Goal: Task Accomplishment & Management: Complete application form

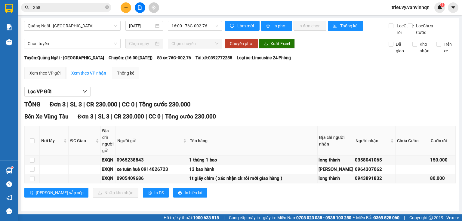
click at [128, 10] on button at bounding box center [126, 7] width 11 height 11
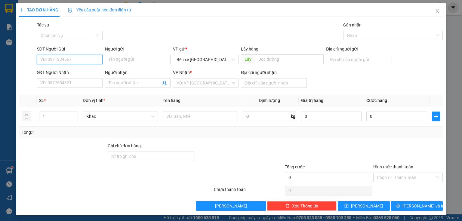
click at [72, 59] on input "SĐT Người Gửi" at bounding box center [70, 60] width 66 height 10
click at [50, 58] on input "0369901729" at bounding box center [70, 60] width 66 height 10
click at [56, 58] on input "0369901729" at bounding box center [70, 60] width 66 height 10
click at [181, 62] on span "Bến xe [GEOGRAPHIC_DATA]" at bounding box center [206, 59] width 58 height 9
type input "0369901729"
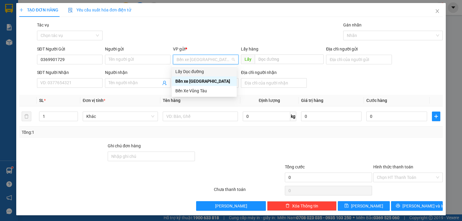
drag, startPoint x: 182, startPoint y: 65, endPoint x: 213, endPoint y: 69, distance: 31.2
click at [185, 70] on div "Lấy Dọc đường" at bounding box center [205, 71] width 58 height 7
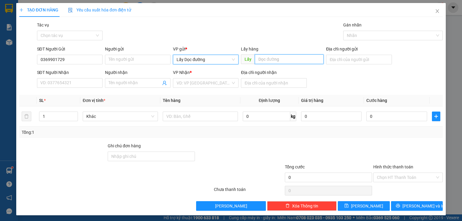
click at [279, 60] on input "text" at bounding box center [289, 59] width 69 height 10
type input "p"
type input "cx phú liễu"
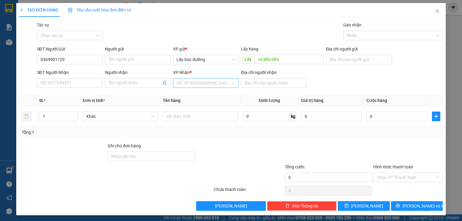
click at [210, 80] on input "search" at bounding box center [204, 83] width 54 height 9
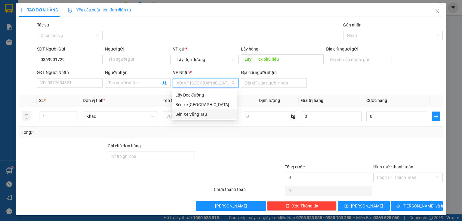
click at [204, 113] on div "Bến Xe Vũng Tàu" at bounding box center [205, 114] width 58 height 7
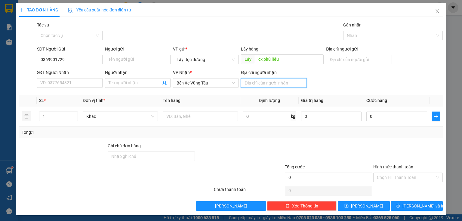
click at [254, 84] on input "Địa chỉ người nhận" at bounding box center [274, 83] width 66 height 10
type input "long thành"
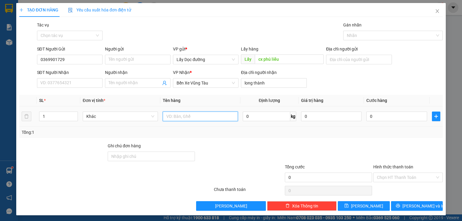
click at [216, 119] on input "text" at bounding box center [200, 117] width 75 height 10
type input "xe ab 700"
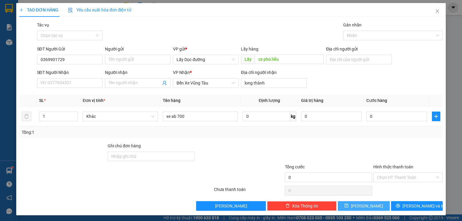
click at [360, 207] on button "[PERSON_NAME]" at bounding box center [364, 206] width 52 height 10
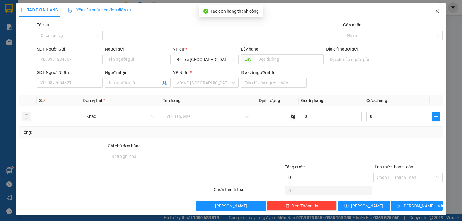
click at [435, 13] on icon "close" at bounding box center [437, 11] width 5 height 5
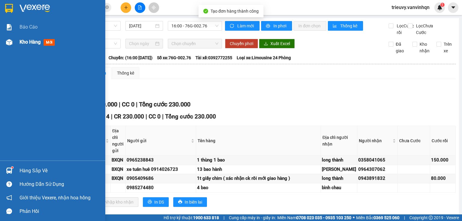
click at [26, 43] on span "Kho hàng" at bounding box center [30, 42] width 21 height 6
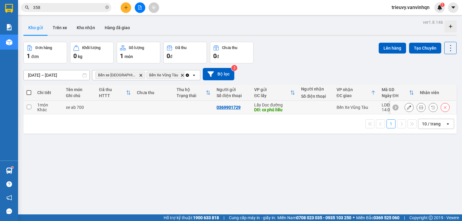
click at [85, 106] on div "xe ab 700" at bounding box center [79, 107] width 27 height 5
checkbox input "true"
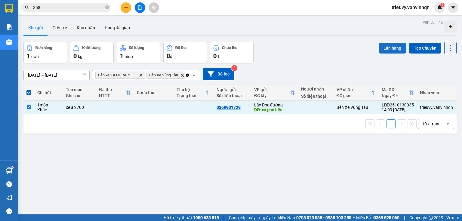
drag, startPoint x: 384, startPoint y: 53, endPoint x: 386, endPoint y: 51, distance: 3.4
click at [384, 53] on div "Lên hàng Tạo Chuyến" at bounding box center [418, 48] width 78 height 12
click at [386, 51] on button "Lên hàng" at bounding box center [392, 48] width 27 height 11
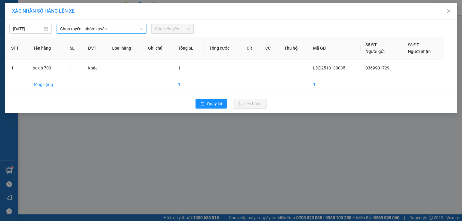
click at [113, 29] on span "Chọn tuyến - nhóm tuyến" at bounding box center [101, 28] width 83 height 9
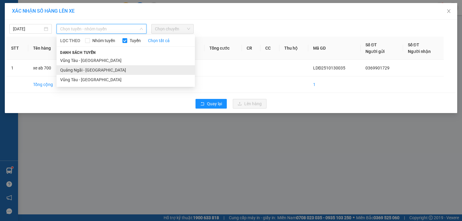
click at [93, 69] on li "Quảng Ngãi - [GEOGRAPHIC_DATA]" at bounding box center [126, 70] width 138 height 10
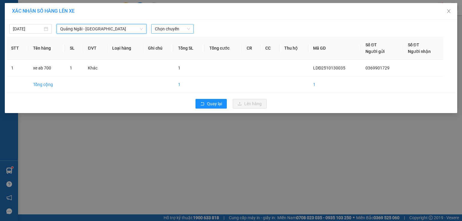
click at [169, 29] on span "Chọn chuyến" at bounding box center [172, 28] width 35 height 9
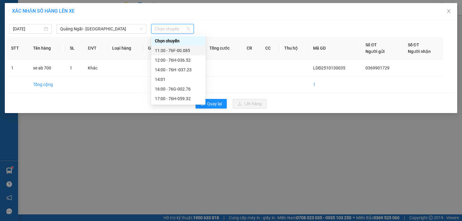
click at [228, 28] on div at bounding box center [288, 29] width 186 height 10
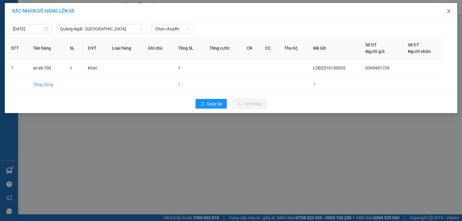
click at [450, 13] on icon "close" at bounding box center [449, 11] width 5 height 5
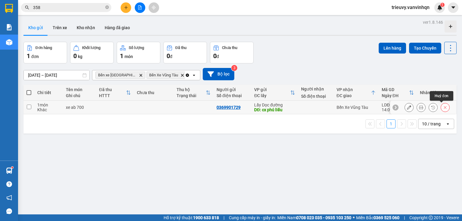
click at [443, 109] on icon at bounding box center [445, 107] width 4 height 4
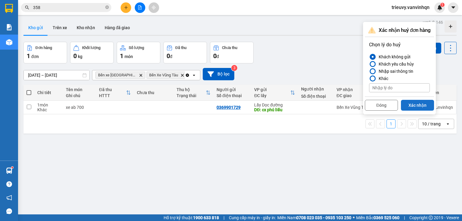
click at [409, 106] on button "Xác nhận" at bounding box center [417, 105] width 33 height 11
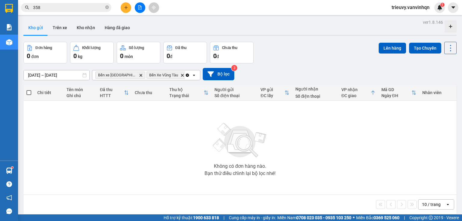
click at [127, 8] on icon "plus" at bounding box center [126, 7] width 4 height 4
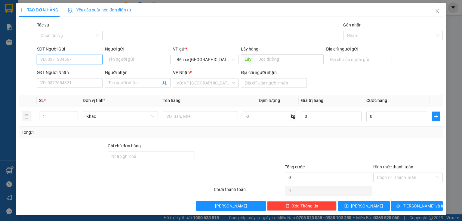
click at [87, 61] on input "SĐT Người Gửi" at bounding box center [70, 60] width 66 height 10
click at [50, 57] on input "0394873124" at bounding box center [70, 60] width 66 height 10
click at [57, 58] on input "0394873124" at bounding box center [70, 60] width 66 height 10
type input "0394873124"
click at [63, 82] on input "SĐT Người Nhận" at bounding box center [70, 83] width 66 height 10
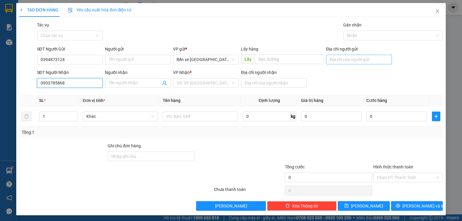
type input "0903785868"
click at [357, 63] on input "Địa chỉ người gửi" at bounding box center [359, 60] width 66 height 10
type input "BXQN"
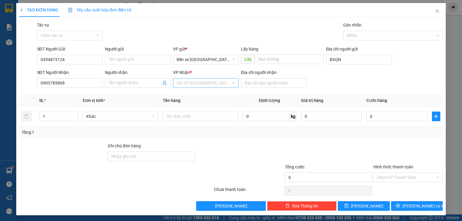
click at [229, 84] on input "search" at bounding box center [204, 83] width 54 height 9
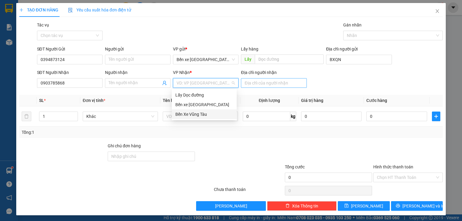
drag, startPoint x: 207, startPoint y: 117, endPoint x: 253, endPoint y: 84, distance: 56.7
click at [215, 110] on div "Bến Xe Vũng Tàu" at bounding box center [204, 115] width 65 height 10
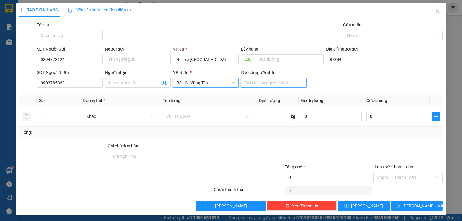
click at [258, 82] on input "Địa chỉ người nhận" at bounding box center [274, 83] width 66 height 10
type input "vũng tàu"
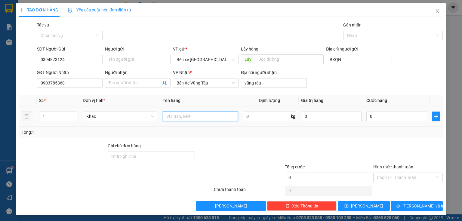
click at [212, 119] on input "text" at bounding box center [200, 117] width 75 height 10
type input "hồ sơ"
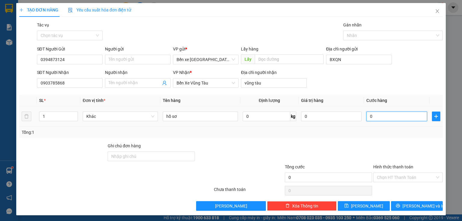
click at [388, 120] on input "0" at bounding box center [397, 117] width 61 height 10
type input "5"
type input "50"
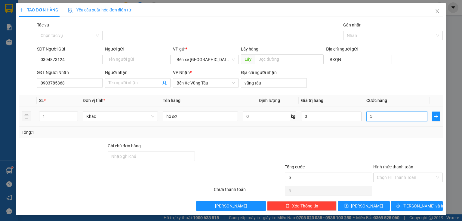
type input "50"
type input "50.000"
click at [384, 141] on div "Transit Pickup Surcharge Ids Transit Deliver Surcharge Ids Transit Deliver Surc…" at bounding box center [231, 116] width 424 height 189
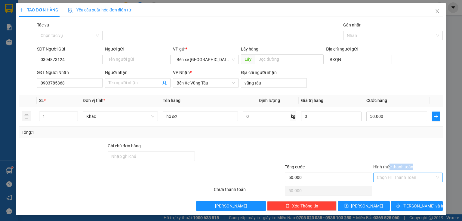
click at [387, 173] on div "Hình thức thanh toán Chọn HT Thanh Toán" at bounding box center [409, 174] width 70 height 21
click at [389, 178] on input "Hình thức thanh toán" at bounding box center [406, 177] width 58 height 9
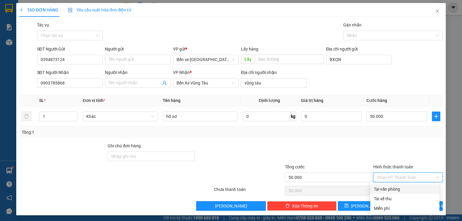
drag, startPoint x: 389, startPoint y: 187, endPoint x: 379, endPoint y: 201, distance: 16.7
click at [389, 188] on div "Tại văn phòng" at bounding box center [405, 189] width 62 height 7
type input "0"
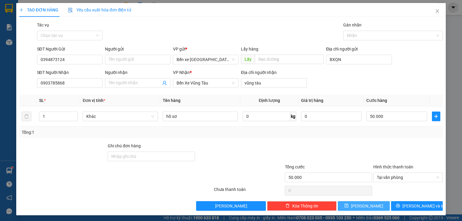
click at [379, 202] on button "[PERSON_NAME]" at bounding box center [364, 206] width 52 height 10
type input "0"
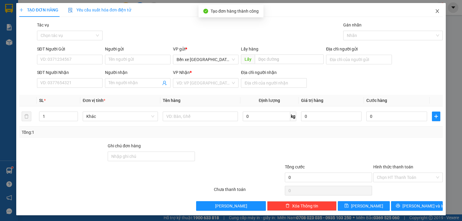
click at [436, 10] on icon "close" at bounding box center [437, 11] width 3 height 4
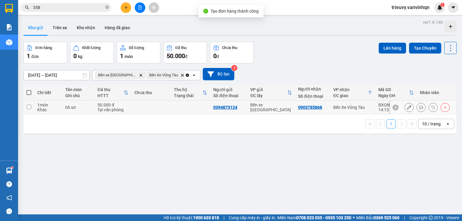
click at [96, 110] on td "50.000 đ Tại văn phòng" at bounding box center [113, 108] width 37 height 14
checkbox input "true"
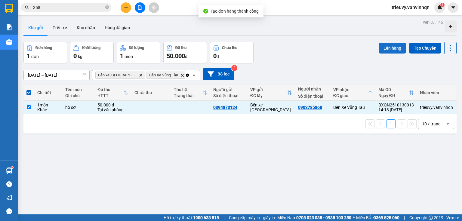
drag, startPoint x: 389, startPoint y: 45, endPoint x: 385, endPoint y: 46, distance: 4.0
click at [387, 46] on button "Lên hàng" at bounding box center [392, 48] width 27 height 11
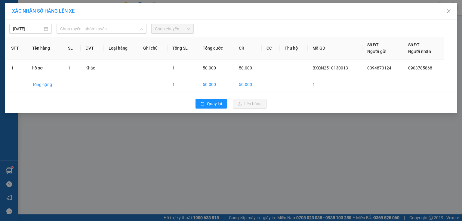
drag, startPoint x: 106, startPoint y: 28, endPoint x: 101, endPoint y: 34, distance: 8.2
click at [104, 31] on span "Chọn tuyến - nhóm tuyến" at bounding box center [101, 28] width 83 height 9
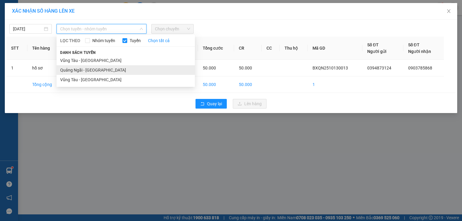
click at [84, 70] on li "Quảng Ngãi - [GEOGRAPHIC_DATA]" at bounding box center [126, 70] width 138 height 10
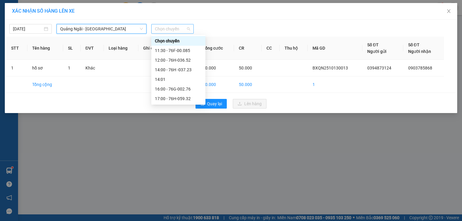
drag, startPoint x: 178, startPoint y: 31, endPoint x: 179, endPoint y: 37, distance: 5.8
click at [178, 31] on span "Chọn chuyến" at bounding box center [172, 28] width 35 height 9
drag, startPoint x: 186, startPoint y: 72, endPoint x: 192, endPoint y: 98, distance: 26.3
click at [192, 98] on div "Chọn chuyến 11:30 - 76F-00.085 12:00 - 76H-036.52 14:00 - 76H -037.23 14:01 16:…" at bounding box center [178, 69] width 54 height 67
click at [192, 98] on div "17:00 - 76H-059.32" at bounding box center [178, 98] width 47 height 7
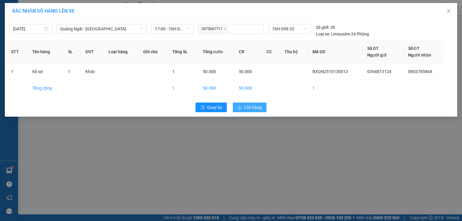
click at [246, 107] on span "Lên hàng" at bounding box center [252, 107] width 17 height 7
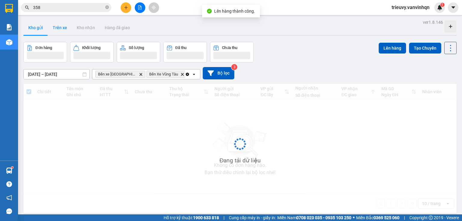
click at [64, 31] on button "Trên xe" at bounding box center [60, 27] width 24 height 14
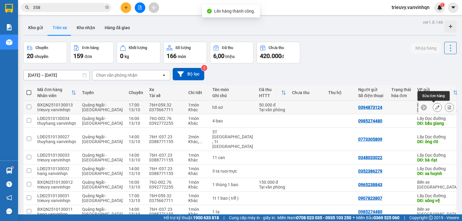
click at [437, 106] on button at bounding box center [438, 107] width 8 height 11
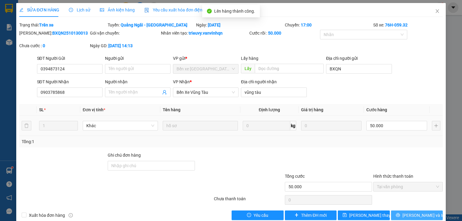
click at [417, 217] on span "[PERSON_NAME] và In" at bounding box center [424, 215] width 42 height 7
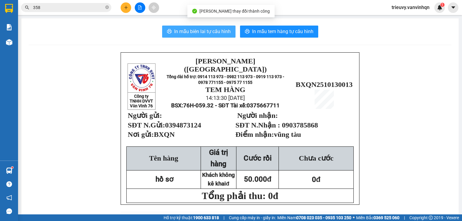
click at [216, 33] on span "In mẫu biên lai tự cấu hình" at bounding box center [202, 32] width 57 height 8
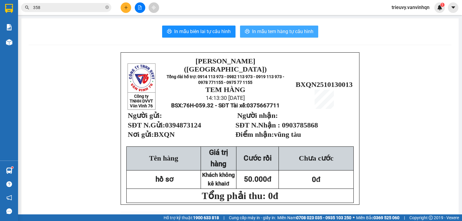
click at [301, 31] on span "In mẫu tem hàng tự cấu hình" at bounding box center [282, 32] width 61 height 8
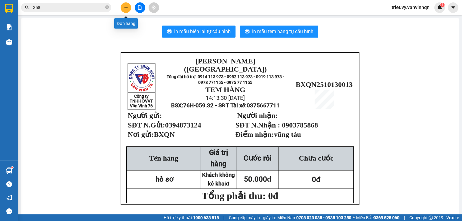
click at [126, 8] on icon "plus" at bounding box center [126, 7] width 4 height 4
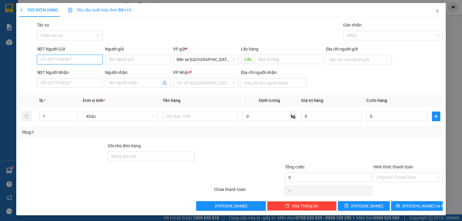
click at [43, 59] on input "SĐT Người Gửi" at bounding box center [70, 60] width 66 height 10
click at [53, 72] on div "0702446575" at bounding box center [69, 71] width 58 height 7
type input "0702446575"
type input "BXQN"
type input "0907842735"
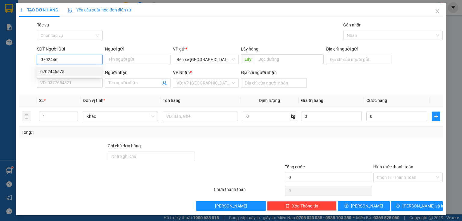
type input "[GEOGRAPHIC_DATA]"
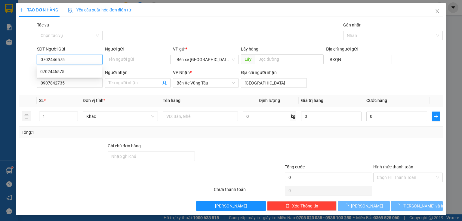
type input "250.000"
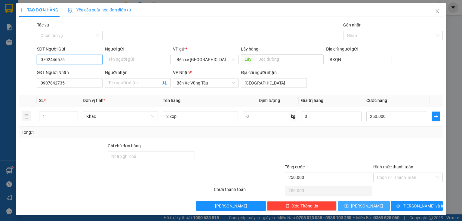
type input "0702446575"
click at [376, 206] on button "[PERSON_NAME]" at bounding box center [364, 206] width 52 height 10
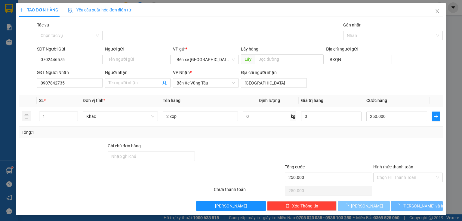
type input "0"
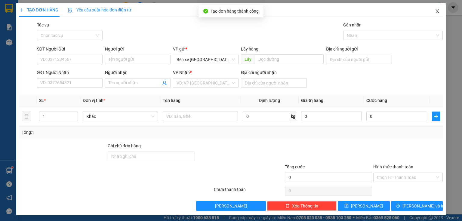
click at [436, 8] on span "Close" at bounding box center [437, 11] width 17 height 17
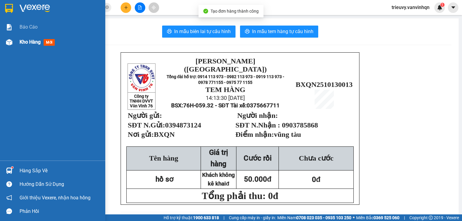
click at [29, 42] on span "Kho hàng" at bounding box center [30, 42] width 21 height 6
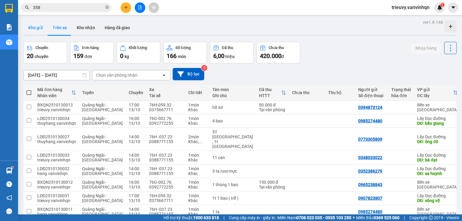
click at [35, 33] on button "Kho gửi" at bounding box center [35, 27] width 24 height 14
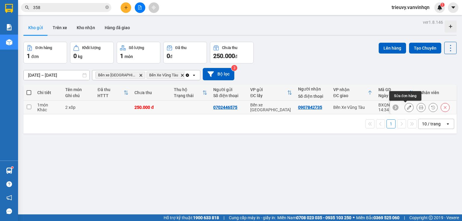
click at [407, 107] on icon at bounding box center [409, 107] width 4 height 4
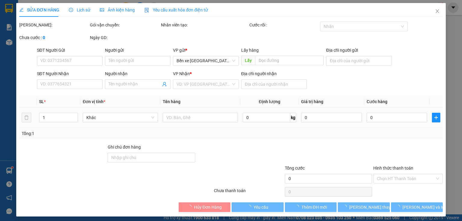
type input "0702446575"
type input "BXQN"
type input "0907842735"
type input "[GEOGRAPHIC_DATA]"
type input "250.000"
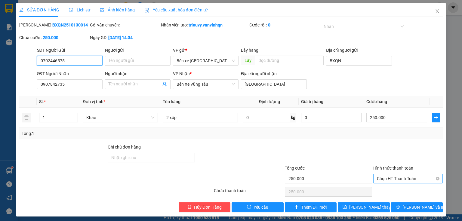
click at [391, 178] on span "Chọn HT Thanh Toán" at bounding box center [408, 178] width 62 height 9
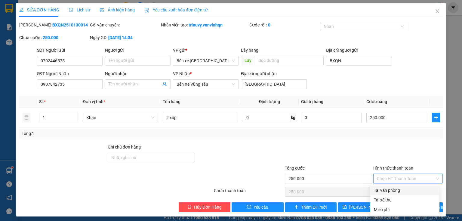
click at [393, 190] on div "Tại văn phòng" at bounding box center [405, 190] width 62 height 7
type input "0"
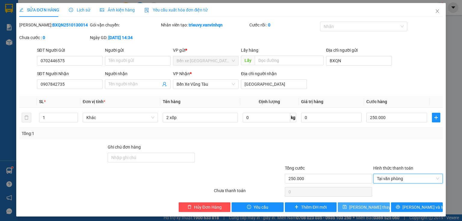
click at [374, 207] on span "[PERSON_NAME] thay đổi" at bounding box center [374, 207] width 48 height 7
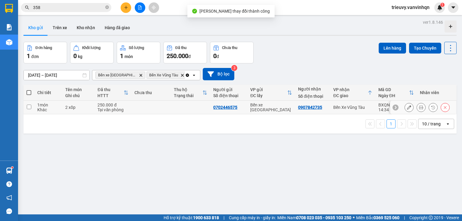
click at [289, 109] on div "Bến xe [GEOGRAPHIC_DATA]" at bounding box center [271, 108] width 42 height 10
checkbox input "true"
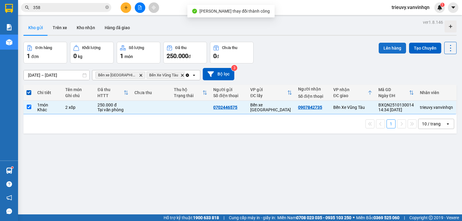
click at [385, 51] on button "Lên hàng" at bounding box center [392, 48] width 27 height 11
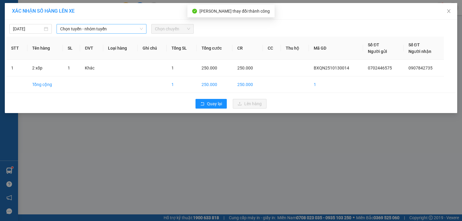
click at [134, 29] on span "Chọn tuyến - nhóm tuyến" at bounding box center [101, 28] width 83 height 9
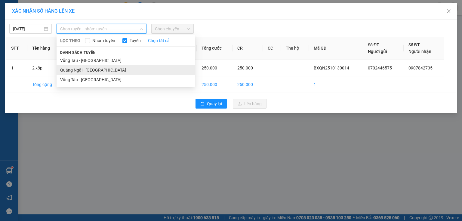
click at [97, 71] on li "Quảng Ngãi - [GEOGRAPHIC_DATA]" at bounding box center [126, 70] width 138 height 10
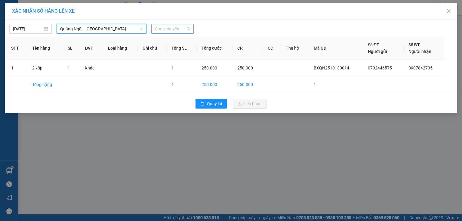
click at [169, 33] on span "Chọn chuyến" at bounding box center [172, 28] width 35 height 9
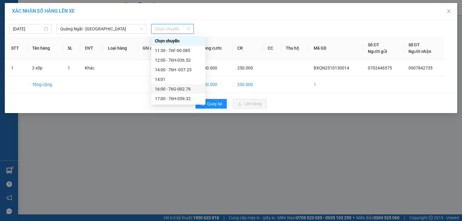
click at [190, 90] on div "16:00 - 76G-002.76" at bounding box center [178, 89] width 47 height 7
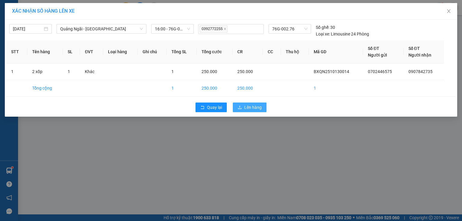
click at [246, 107] on span "Lên hàng" at bounding box center [252, 107] width 17 height 7
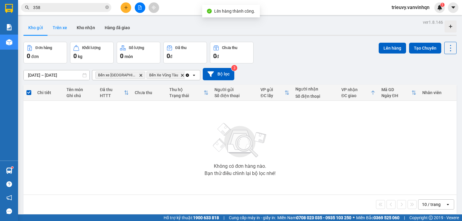
click at [61, 32] on button "Trên xe" at bounding box center [60, 27] width 24 height 14
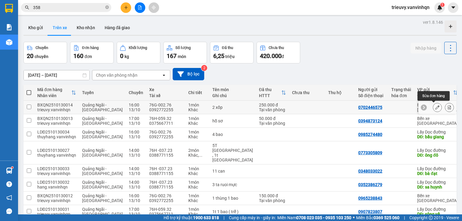
click at [436, 108] on icon at bounding box center [438, 107] width 4 height 4
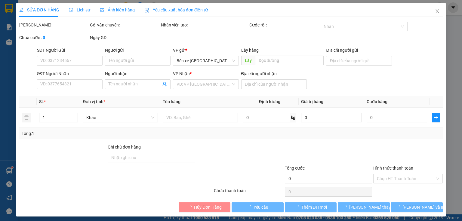
type input "0702446575"
type input "BXQN"
type input "0907842735"
type input "[GEOGRAPHIC_DATA]"
type input "250.000"
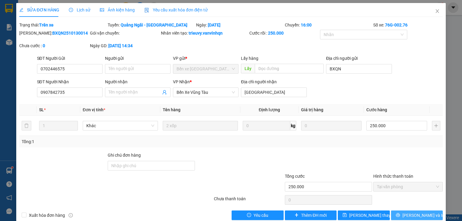
click at [411, 216] on span "[PERSON_NAME] và In" at bounding box center [424, 215] width 42 height 7
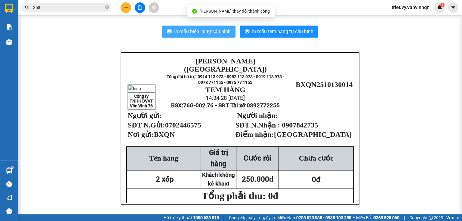
drag, startPoint x: 197, startPoint y: 23, endPoint x: 198, endPoint y: 29, distance: 6.0
click at [198, 29] on span "In mẫu biên lai tự cấu hình" at bounding box center [202, 32] width 57 height 8
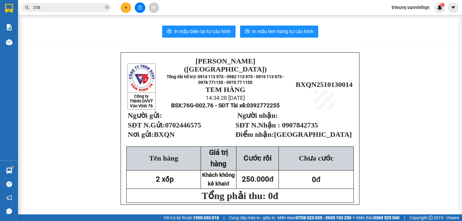
click at [141, 10] on button at bounding box center [140, 7] width 11 height 11
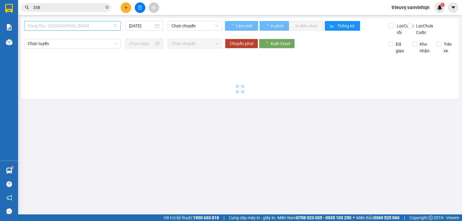
click at [101, 24] on span "Vũng Tàu - [GEOGRAPHIC_DATA]" at bounding box center [72, 25] width 89 height 9
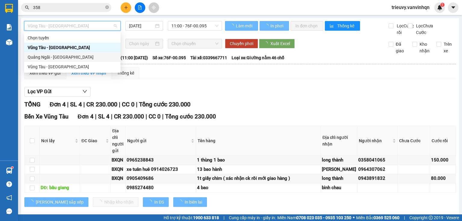
click at [68, 59] on div "Quảng Ngãi - [GEOGRAPHIC_DATA]" at bounding box center [72, 57] width 89 height 7
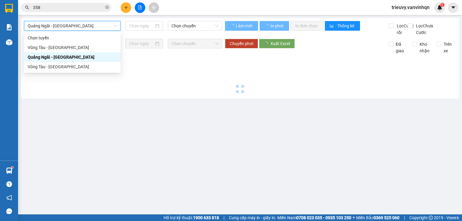
type input "[DATE]"
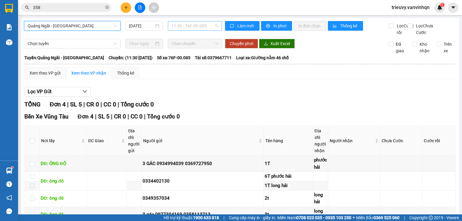
click at [179, 28] on span "11:30 - 76F-00.085" at bounding box center [195, 25] width 47 height 9
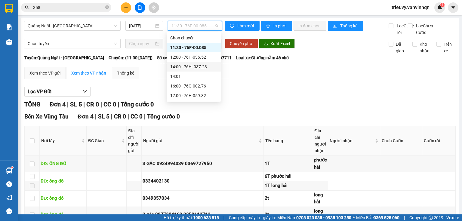
click at [194, 64] on div "14:00 - 76H -037.23" at bounding box center [193, 67] width 47 height 7
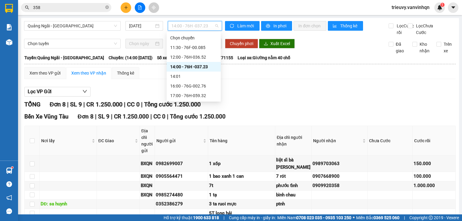
click at [197, 25] on span "14:00 - 76H -037.23" at bounding box center [195, 25] width 47 height 9
click at [204, 93] on div "17:00 - 76H-059.32" at bounding box center [193, 95] width 47 height 7
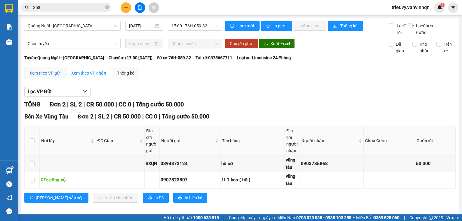
click at [58, 76] on div "Xem theo VP gửi" at bounding box center [45, 73] width 31 height 7
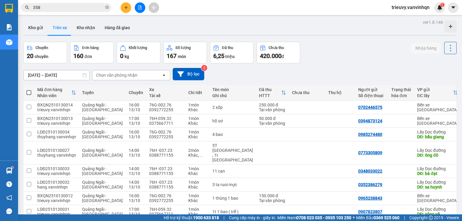
click at [48, 26] on button "Trên xe" at bounding box center [60, 27] width 24 height 14
click at [127, 9] on icon "plus" at bounding box center [126, 7] width 4 height 4
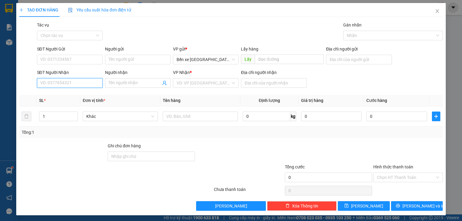
click at [89, 85] on input "SĐT Người Nhận" at bounding box center [70, 83] width 66 height 10
type input "0905247980"
click at [86, 94] on div "0905247980 - thủy" at bounding box center [69, 95] width 58 height 7
type input "BXQN"
type input "thủy"
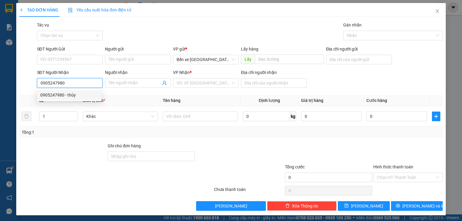
type input "[GEOGRAPHIC_DATA]"
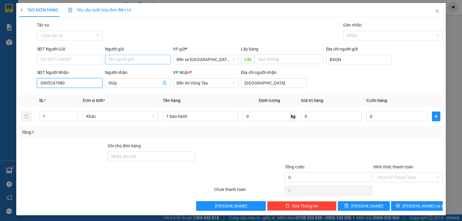
type input "0905247980"
click at [126, 60] on input "Người gửi" at bounding box center [138, 60] width 66 height 10
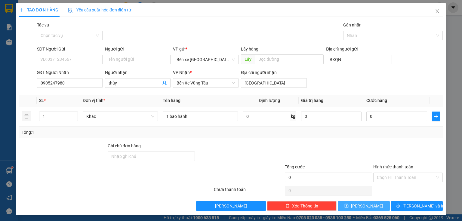
click at [361, 207] on button "[PERSON_NAME]" at bounding box center [364, 206] width 52 height 10
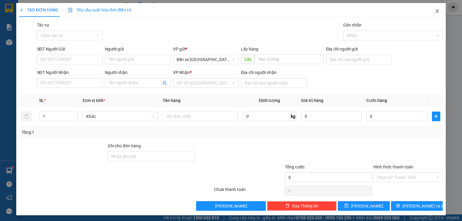
click at [435, 16] on span "Close" at bounding box center [437, 11] width 17 height 17
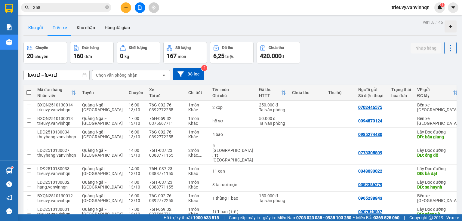
click at [40, 30] on button "Kho gửi" at bounding box center [35, 27] width 24 height 14
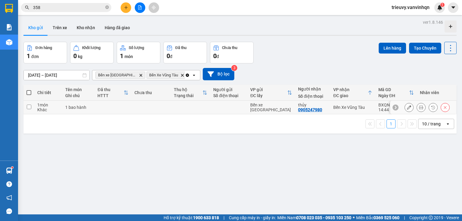
click at [160, 110] on td at bounding box center [151, 108] width 39 height 14
checkbox input "true"
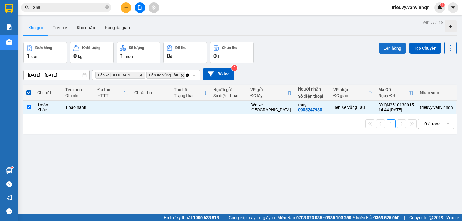
click at [381, 48] on button "Lên hàng" at bounding box center [392, 48] width 27 height 11
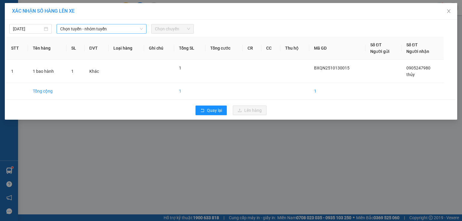
drag, startPoint x: 134, startPoint y: 26, endPoint x: 129, endPoint y: 34, distance: 9.1
click at [134, 26] on span "Chọn tuyến - nhóm tuyến" at bounding box center [101, 28] width 83 height 9
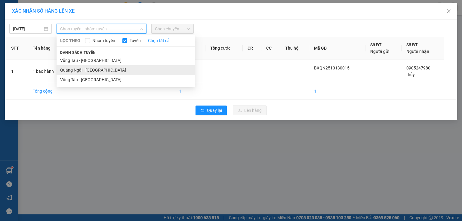
click at [103, 71] on li "Quảng Ngãi - [GEOGRAPHIC_DATA]" at bounding box center [126, 70] width 138 height 10
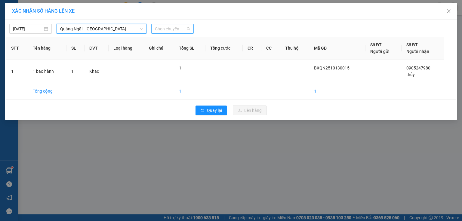
click at [172, 27] on span "Chọn chuyến" at bounding box center [172, 28] width 35 height 9
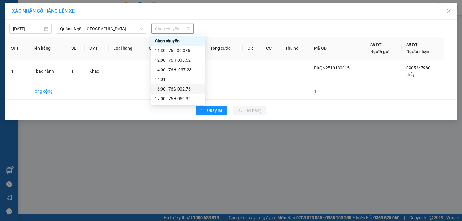
click at [189, 89] on div "16:00 - 76G-002.76" at bounding box center [178, 89] width 47 height 7
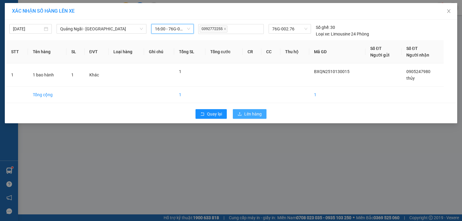
click at [244, 114] on span "Lên hàng" at bounding box center [252, 114] width 17 height 7
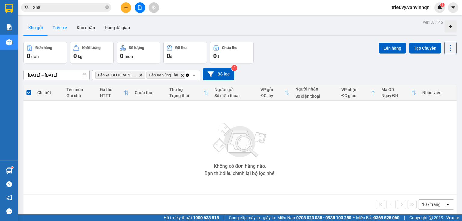
click at [53, 29] on button "Trên xe" at bounding box center [60, 27] width 24 height 14
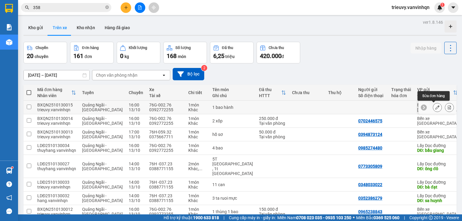
click at [436, 105] on icon at bounding box center [438, 107] width 4 height 4
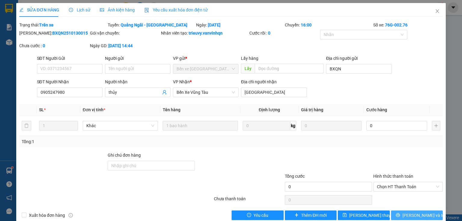
click at [412, 216] on span "[PERSON_NAME] và In" at bounding box center [424, 215] width 42 height 7
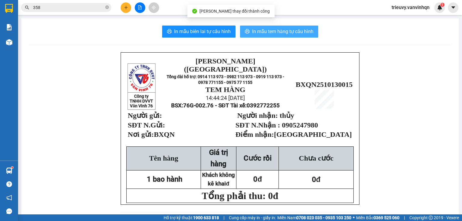
click at [291, 32] on span "In mẫu tem hàng tự cấu hình" at bounding box center [282, 32] width 61 height 8
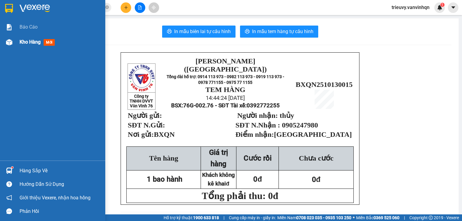
click at [17, 43] on div "Kho hàng mới" at bounding box center [52, 42] width 105 height 15
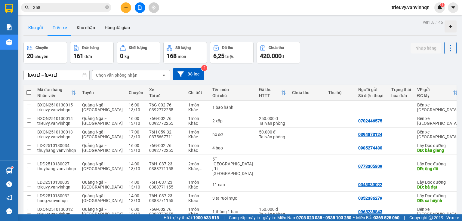
click at [39, 28] on button "Kho gửi" at bounding box center [35, 27] width 24 height 14
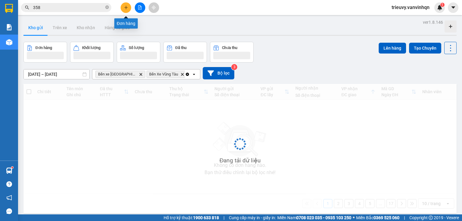
click at [128, 10] on button at bounding box center [126, 7] width 11 height 11
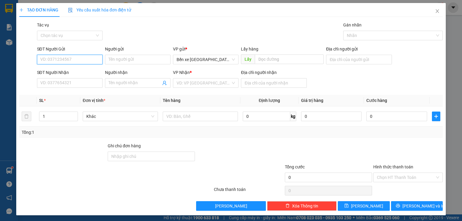
click at [88, 59] on input "SĐT Người Gửi" at bounding box center [70, 60] width 66 height 10
click at [84, 70] on div "0392290407" at bounding box center [69, 71] width 58 height 7
type input "0392290407"
type input "bxqn"
type input "0396147843"
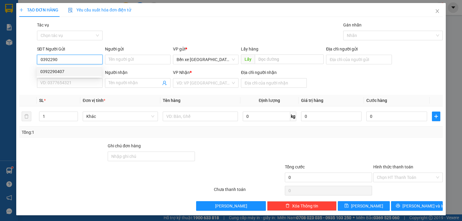
type input "[GEOGRAPHIC_DATA]"
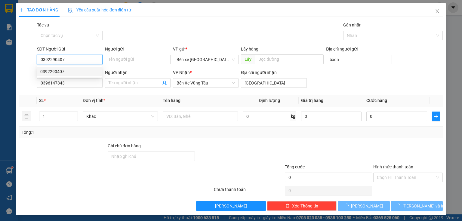
type input "100.000"
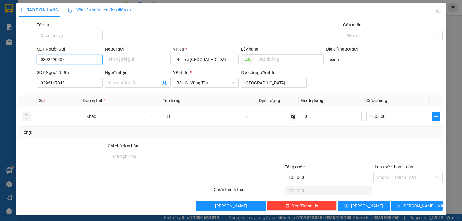
type input "0392290407"
click at [347, 56] on input "bxqn" at bounding box center [359, 60] width 66 height 10
type input "BXQN"
click at [391, 154] on div at bounding box center [408, 153] width 71 height 21
click at [383, 177] on input "Hình thức thanh toán" at bounding box center [406, 177] width 58 height 9
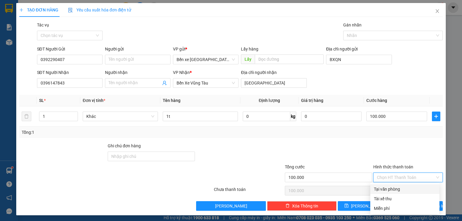
click at [385, 189] on div "Tại văn phòng" at bounding box center [405, 189] width 62 height 7
type input "0"
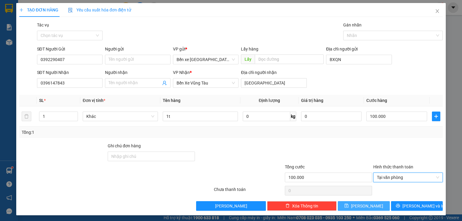
click at [378, 206] on button "[PERSON_NAME]" at bounding box center [364, 206] width 52 height 10
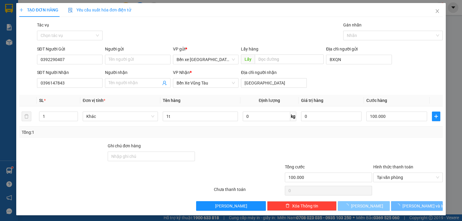
type input "0"
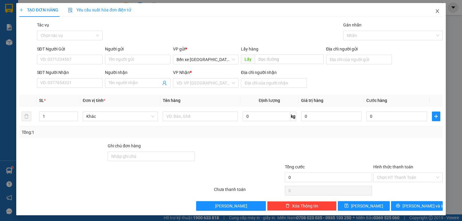
click at [431, 10] on span "Close" at bounding box center [437, 11] width 17 height 17
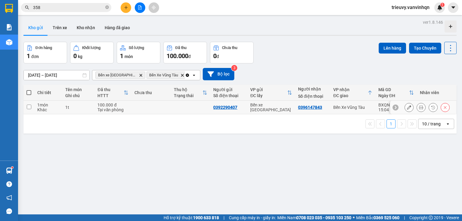
click at [136, 105] on td at bounding box center [151, 108] width 39 height 14
checkbox input "true"
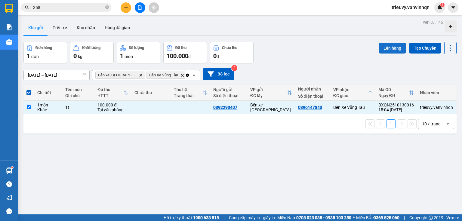
click at [381, 47] on button "Lên hàng" at bounding box center [392, 48] width 27 height 11
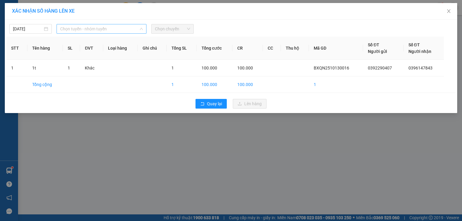
click at [126, 30] on span "Chọn tuyến - nhóm tuyến" at bounding box center [101, 28] width 83 height 9
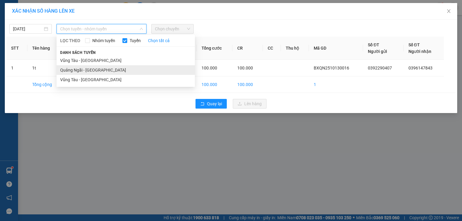
click at [101, 71] on li "Quảng Ngãi - [GEOGRAPHIC_DATA]" at bounding box center [126, 70] width 138 height 10
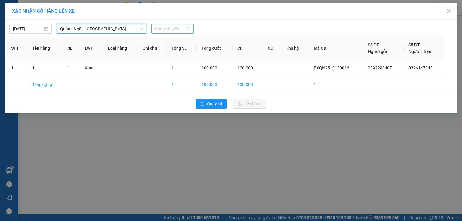
click at [179, 31] on span "Chọn chuyến" at bounding box center [172, 28] width 35 height 9
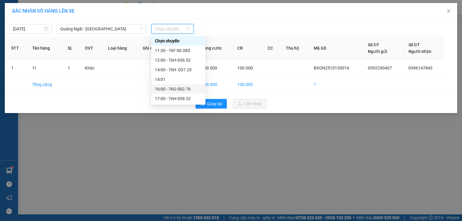
click at [180, 92] on div "16:00 - 76G-002.76" at bounding box center [178, 89] width 47 height 7
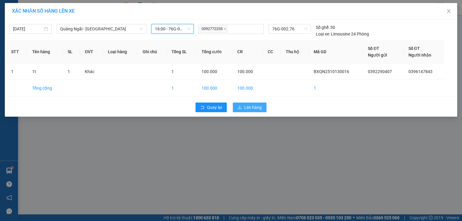
click at [236, 109] on button "Lên hàng" at bounding box center [250, 108] width 34 height 10
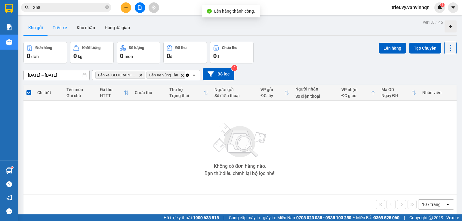
click at [65, 29] on button "Trên xe" at bounding box center [60, 27] width 24 height 14
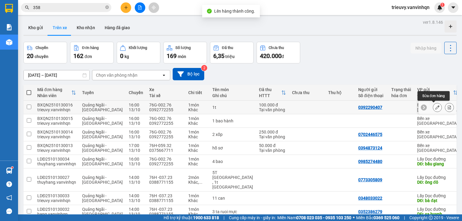
click at [436, 107] on icon at bounding box center [438, 107] width 4 height 4
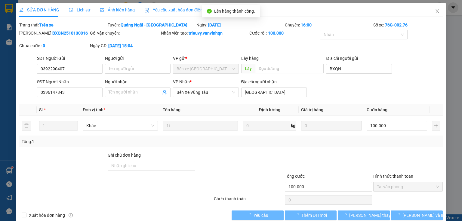
type input "0392290407"
type input "BXQN"
type input "0396147843"
type input "[GEOGRAPHIC_DATA]"
type input "100.000"
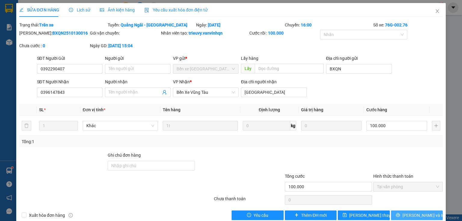
click at [432, 218] on button "[PERSON_NAME] và In" at bounding box center [417, 216] width 52 height 10
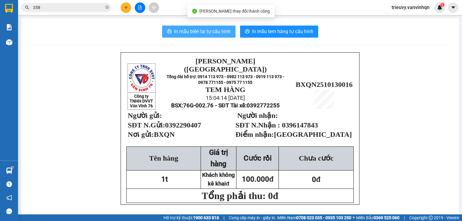
click at [223, 35] on button "In mẫu biên lai tự cấu hình" at bounding box center [198, 32] width 73 height 12
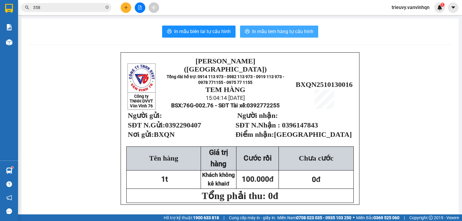
click at [290, 33] on span "In mẫu tem hàng tự cấu hình" at bounding box center [282, 32] width 61 height 8
click at [353, 220] on div "Hỗ trợ kỹ thuật: 1900 633 818 | Cung cấp máy in - giấy in: [GEOGRAPHIC_DATA] 07…" at bounding box center [229, 218] width 459 height 7
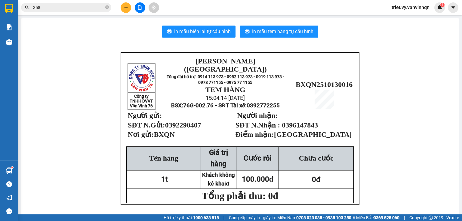
click at [353, 220] on div "Hỗ trợ kỹ thuật: 1900 633 818 | Cung cấp máy in - giấy in: [GEOGRAPHIC_DATA] 07…" at bounding box center [229, 218] width 459 height 7
click at [141, 5] on button at bounding box center [140, 7] width 11 height 11
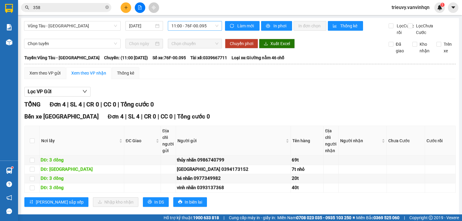
click at [179, 29] on span "11:00 - 76F-00.095" at bounding box center [195, 25] width 47 height 9
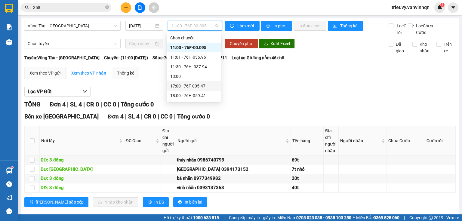
click at [190, 83] on div "17:00 - 76F-005.47" at bounding box center [193, 86] width 47 height 7
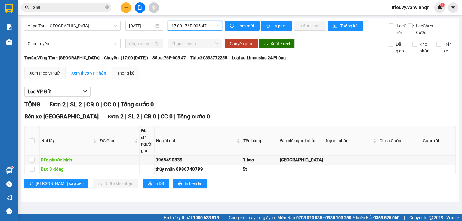
click at [195, 29] on span "17:00 - 76F-005.47" at bounding box center [195, 25] width 47 height 9
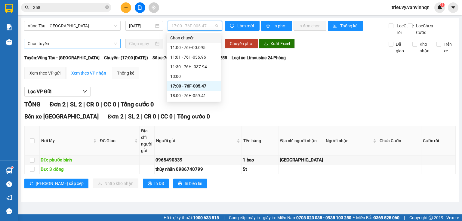
click at [30, 48] on span "Chọn tuyến" at bounding box center [72, 43] width 89 height 9
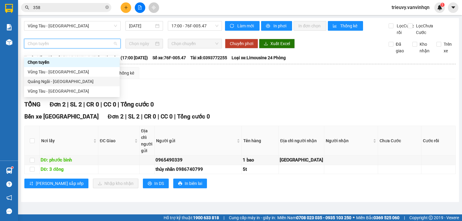
click at [73, 83] on div "Quảng Ngãi - [GEOGRAPHIC_DATA]" at bounding box center [72, 81] width 89 height 7
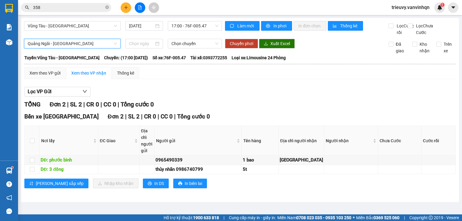
click at [129, 7] on button at bounding box center [126, 7] width 11 height 11
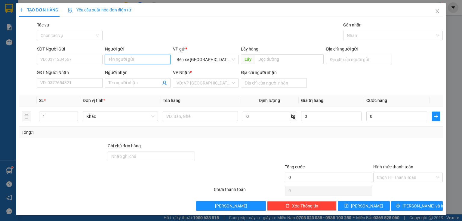
click at [123, 61] on input "Người gửi" at bounding box center [138, 60] width 66 height 10
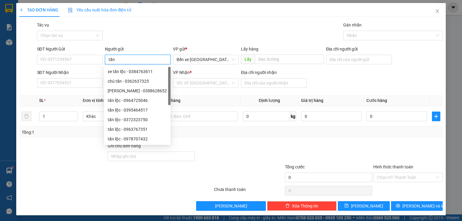
type input "tấn"
click at [137, 140] on div "tấn lộc - 0345006575" at bounding box center [137, 139] width 59 height 7
type input "0345006575"
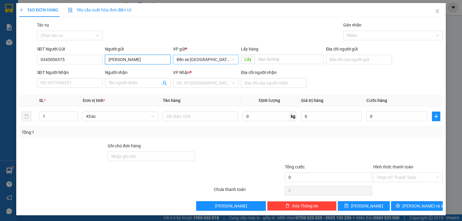
click at [214, 61] on span "Bến xe [GEOGRAPHIC_DATA]" at bounding box center [206, 59] width 58 height 9
type input "[PERSON_NAME]"
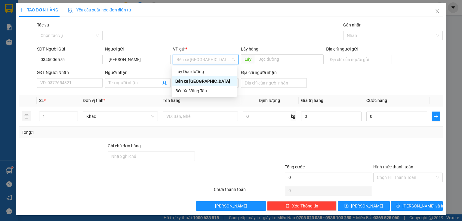
drag, startPoint x: 211, startPoint y: 70, endPoint x: 210, endPoint y: 84, distance: 13.6
click at [210, 84] on div "Lấy Dọc đường Bến xe [GEOGRAPHIC_DATA] Bến Xe [GEOGRAPHIC_DATA]" at bounding box center [204, 81] width 65 height 29
click at [211, 79] on div "Bến xe [GEOGRAPHIC_DATA]" at bounding box center [205, 81] width 58 height 7
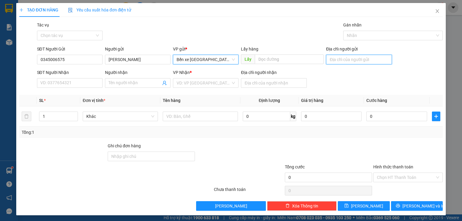
click at [347, 59] on input "Địa chỉ người gửi" at bounding box center [359, 60] width 66 height 10
type input "BXQN"
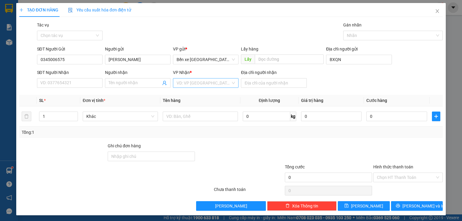
click at [203, 85] on input "search" at bounding box center [204, 83] width 54 height 9
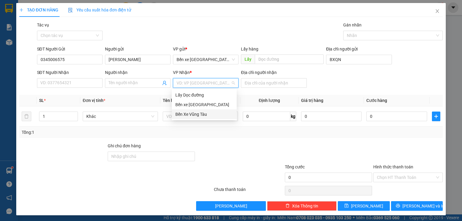
click at [199, 113] on div "Bến Xe Vũng Tàu" at bounding box center [205, 114] width 58 height 7
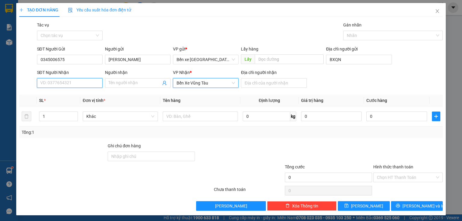
click at [81, 82] on input "SĐT Người Nhận" at bounding box center [70, 83] width 66 height 10
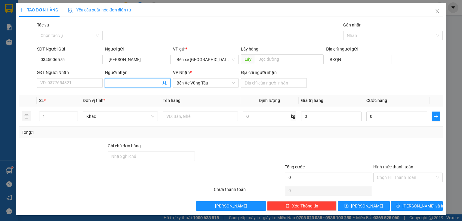
click at [117, 84] on input "Người nhận" at bounding box center [135, 83] width 52 height 7
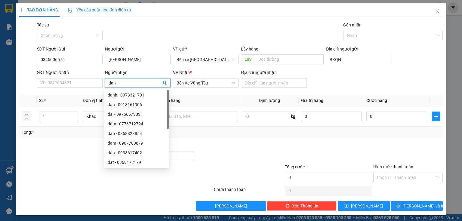
type input "danh"
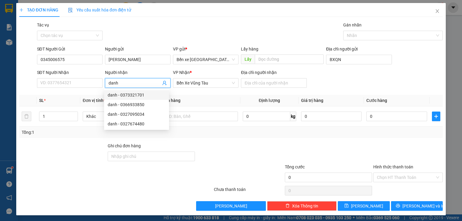
click at [147, 92] on div "danh - 0373321701" at bounding box center [137, 95] width 58 height 7
type input "0373321701"
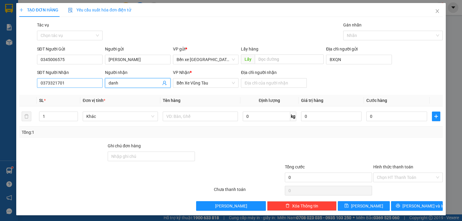
type input "danh"
click at [73, 81] on input "0373321701" at bounding box center [70, 83] width 66 height 10
type input "0373321701"
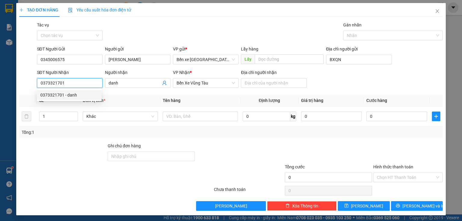
click at [76, 93] on div "0373321701 - danh" at bounding box center [69, 95] width 58 height 7
type input "long hương"
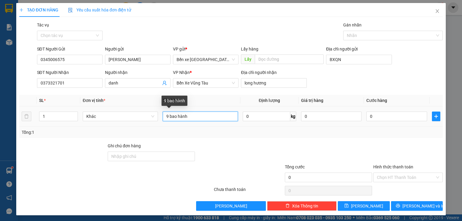
click at [167, 115] on input "9 bao hành" at bounding box center [200, 117] width 75 height 10
type input "17 bao hành"
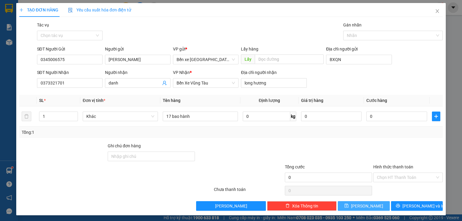
click at [364, 206] on span "[PERSON_NAME]" at bounding box center [367, 206] width 32 height 7
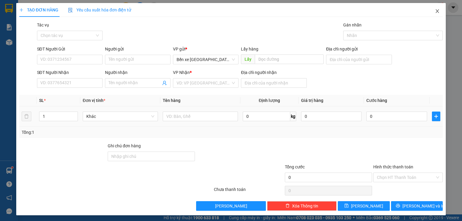
click at [431, 10] on span "Close" at bounding box center [437, 11] width 17 height 17
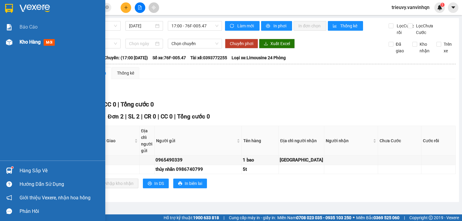
click at [20, 42] on span "Kho hàng" at bounding box center [30, 42] width 21 height 6
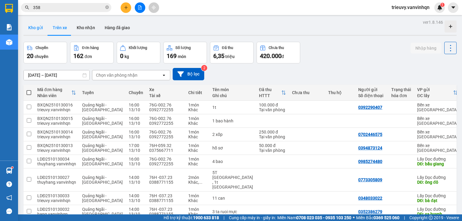
click at [40, 33] on button "Kho gửi" at bounding box center [35, 27] width 24 height 14
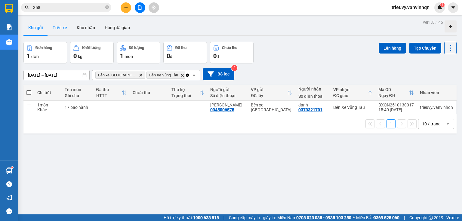
click at [54, 33] on button "Trên xe" at bounding box center [60, 27] width 24 height 14
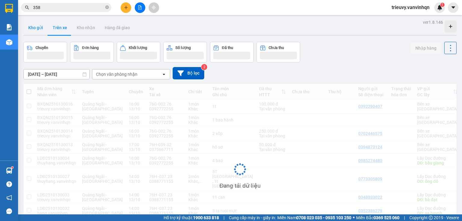
click at [40, 29] on button "Kho gửi" at bounding box center [35, 27] width 24 height 14
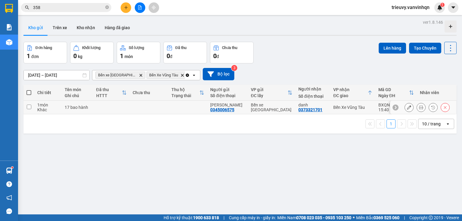
click at [88, 110] on div "17 bao hành" at bounding box center [77, 107] width 25 height 5
checkbox input "true"
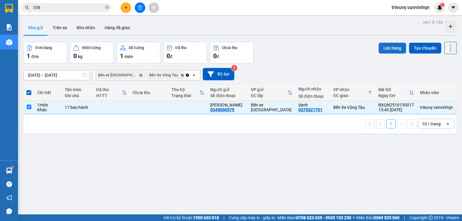
click at [385, 48] on button "Lên hàng" at bounding box center [392, 48] width 27 height 11
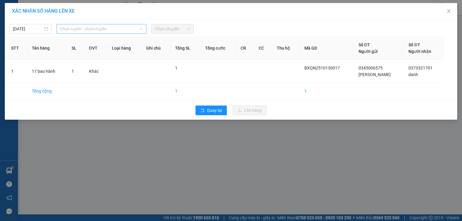
click at [76, 26] on span "Chọn tuyến - nhóm tuyến" at bounding box center [101, 28] width 83 height 9
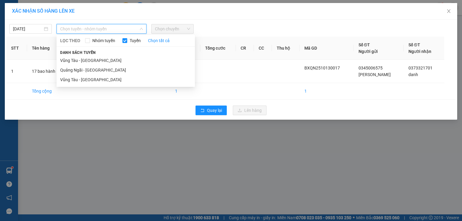
drag, startPoint x: 74, startPoint y: 70, endPoint x: 94, endPoint y: 54, distance: 25.1
click at [74, 70] on li "Quảng Ngãi - [GEOGRAPHIC_DATA]" at bounding box center [126, 70] width 138 height 10
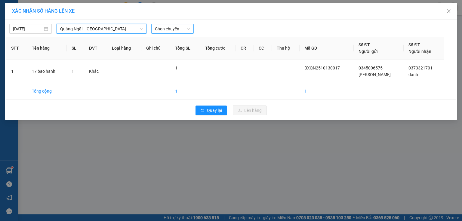
click at [162, 25] on span "Chọn chuyến" at bounding box center [172, 28] width 35 height 9
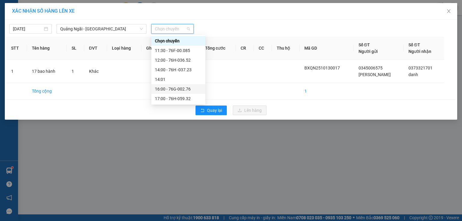
click at [184, 87] on div "16:00 - 76G-002.76" at bounding box center [178, 89] width 47 height 7
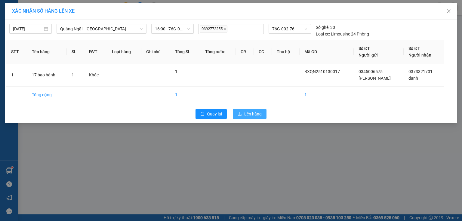
click at [242, 111] on button "Lên hàng" at bounding box center [250, 114] width 34 height 10
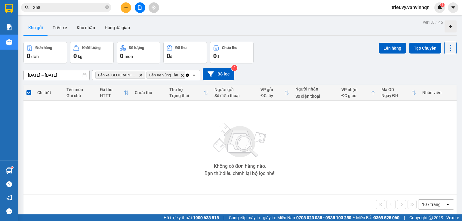
click at [140, 5] on button at bounding box center [140, 7] width 11 height 11
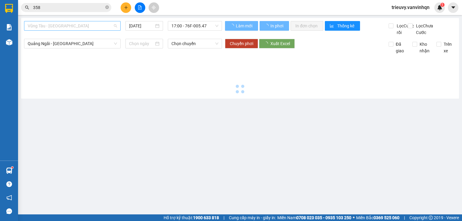
click at [61, 22] on span "Vũng Tàu - [GEOGRAPHIC_DATA]" at bounding box center [72, 25] width 89 height 9
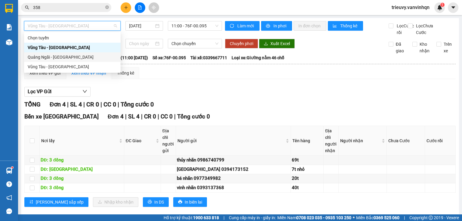
click at [57, 54] on div "Quảng Ngãi - [GEOGRAPHIC_DATA]" at bounding box center [72, 57] width 89 height 7
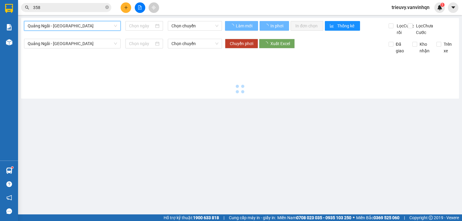
type input "[DATE]"
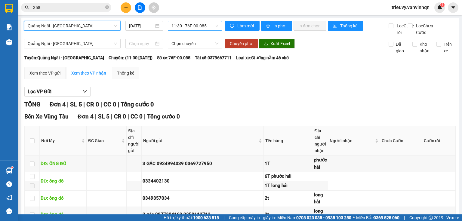
click at [204, 22] on span "11:30 - 76F-00.085" at bounding box center [195, 25] width 47 height 9
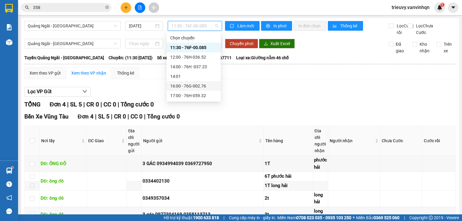
click at [194, 88] on div "16:00 - 76G-002.76" at bounding box center [193, 86] width 47 height 7
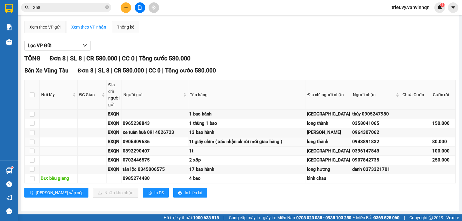
scroll to position [108, 0]
click at [143, 193] on button "In DS" at bounding box center [156, 193] width 26 height 10
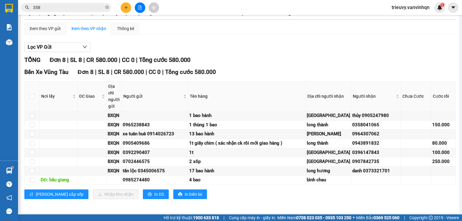
scroll to position [0, 0]
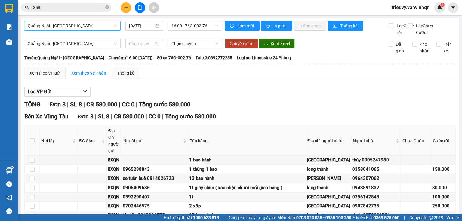
click at [114, 26] on span "Quảng Ngãi - [GEOGRAPHIC_DATA]" at bounding box center [72, 25] width 89 height 9
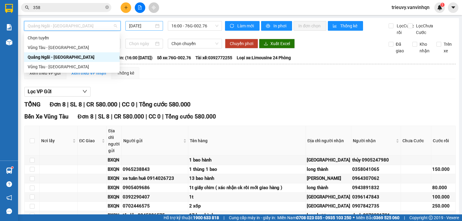
click at [136, 26] on input "[DATE]" at bounding box center [141, 26] width 25 height 7
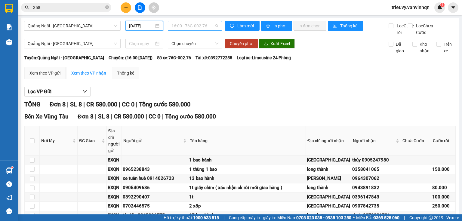
click at [197, 26] on span "16:00 - 76G-002.76" at bounding box center [195, 25] width 47 height 9
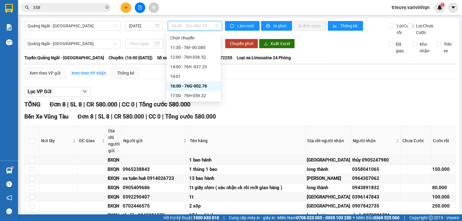
click at [197, 86] on div "16:00 - 76G-002.76" at bounding box center [193, 86] width 47 height 7
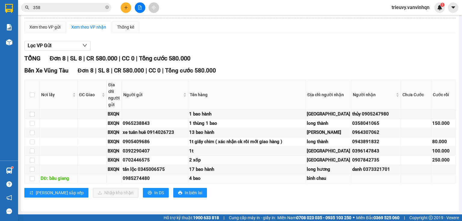
scroll to position [108, 0]
click at [154, 190] on span "In DS" at bounding box center [159, 193] width 10 height 7
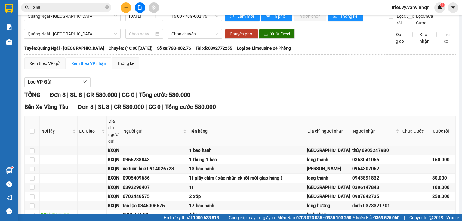
scroll to position [0, 0]
